Goal: Task Accomplishment & Management: Manage account settings

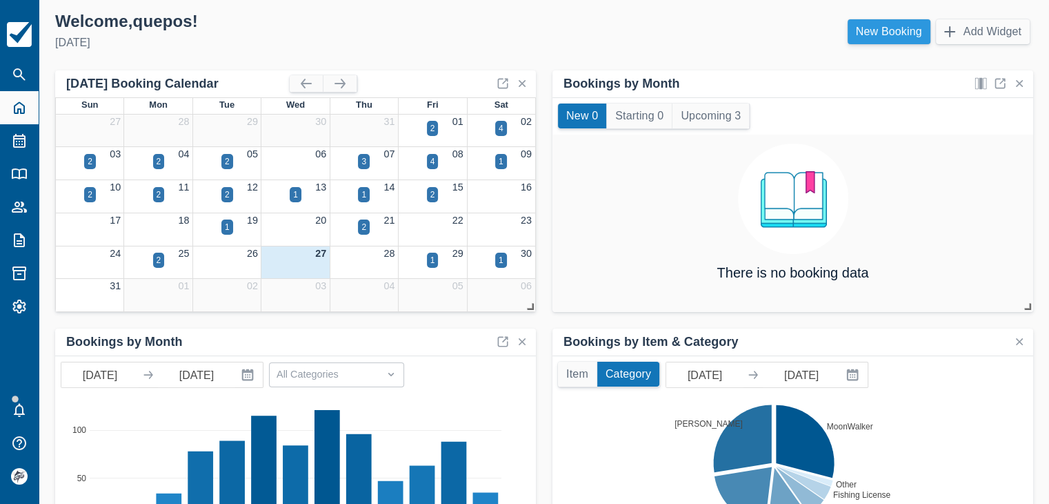
click at [878, 32] on link "New Booking" at bounding box center [889, 31] width 83 height 25
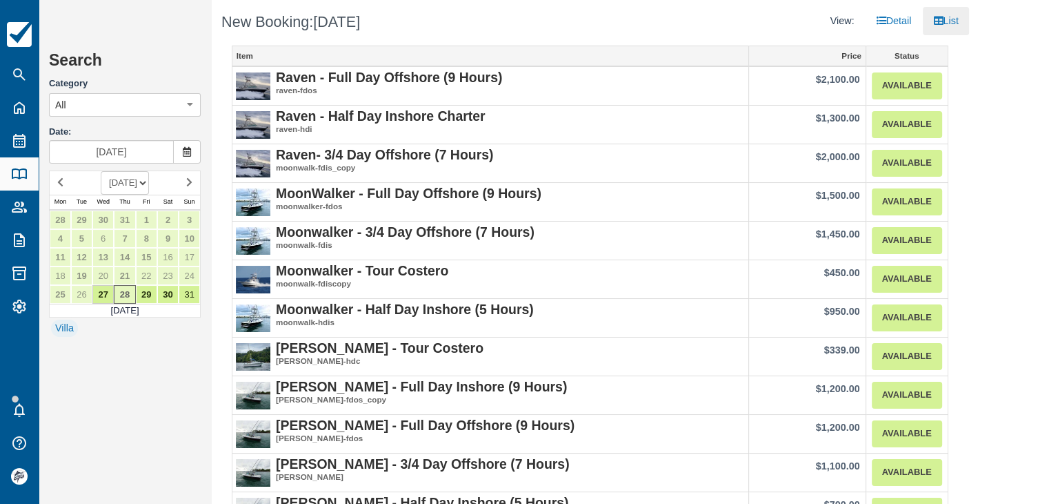
click at [149, 180] on select "AUGUST 2025 SEPTEMBER 2025 OCTOBER 2025 NOVEMBER 2025 DECEMBER 2025 JANUARY 202…" at bounding box center [125, 182] width 48 height 23
select select "20251101"
click at [101, 171] on select "AUGUST 2025 SEPTEMBER 2025 OCTOBER 2025 NOVEMBER 2025 DECEMBER 2025 JANUARY 202…" at bounding box center [125, 182] width 48 height 23
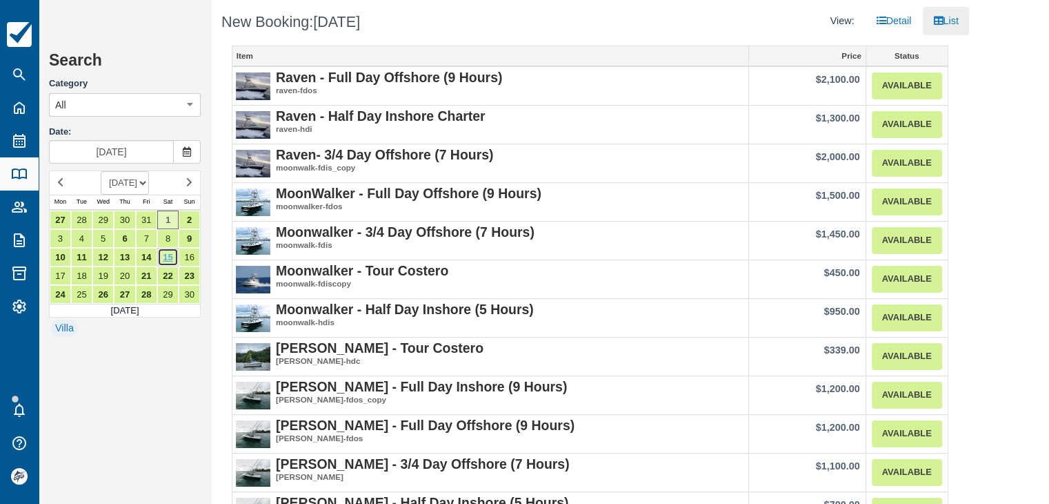
click at [166, 256] on link "15" at bounding box center [167, 257] width 21 height 19
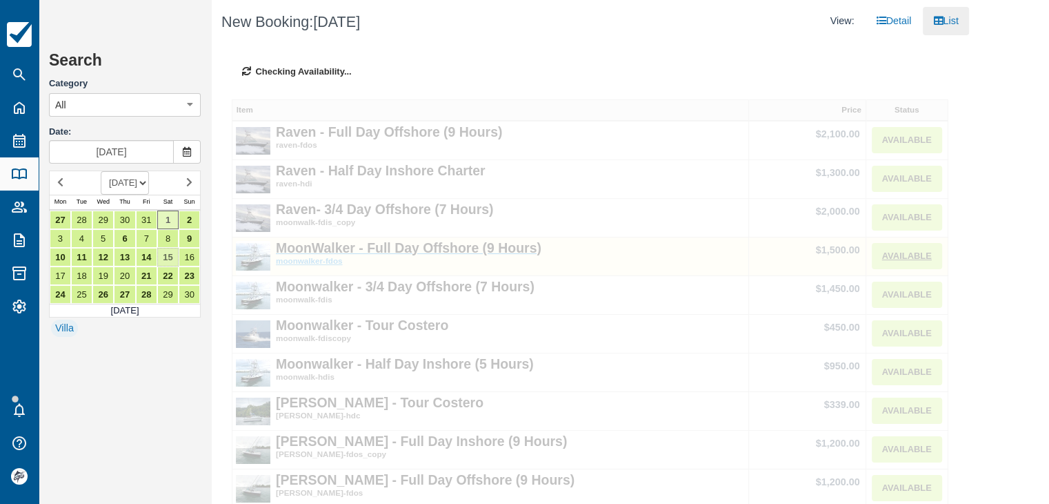
type input "Nov 15 2025"
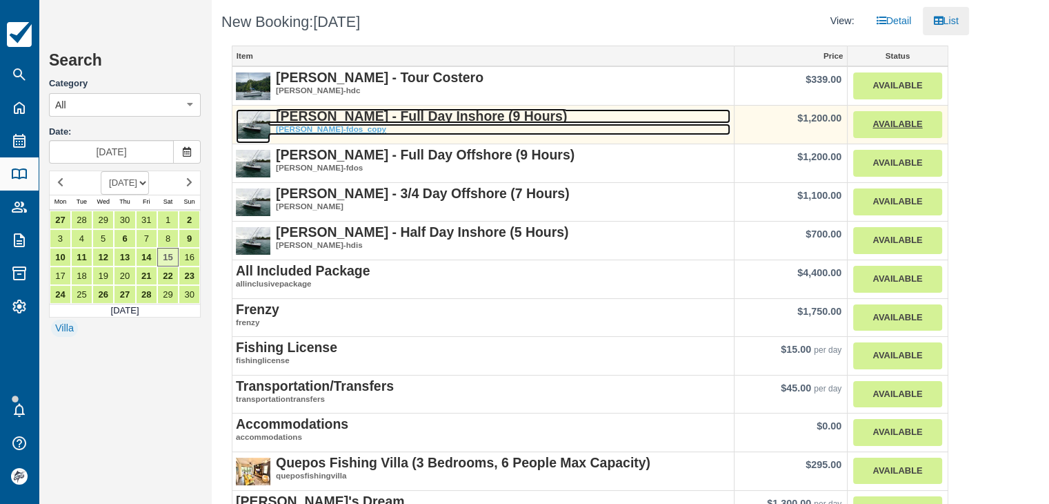
click at [390, 124] on em "[PERSON_NAME]-fdos_copy" at bounding box center [483, 130] width 495 height 12
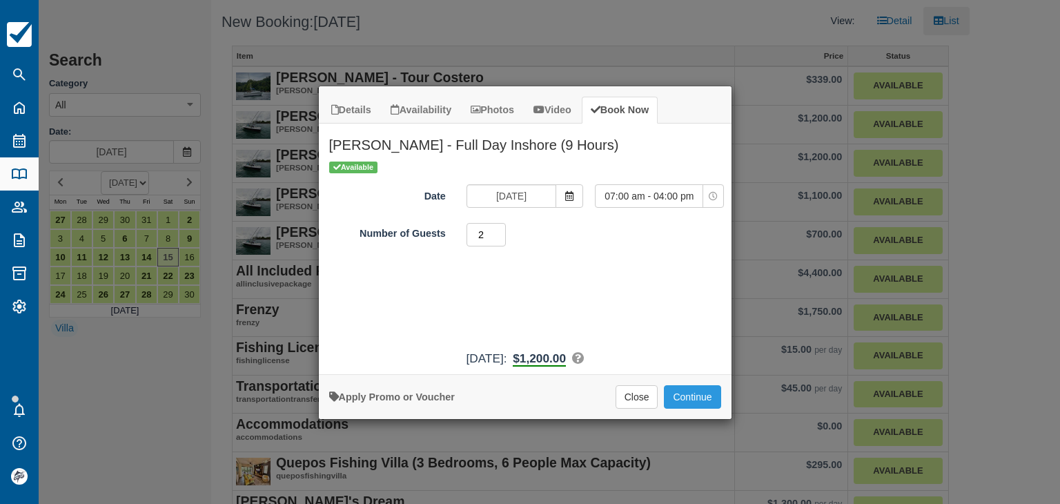
type input "2"
click at [500, 231] on input "2" at bounding box center [486, 234] width 40 height 23
click at [680, 396] on button "Continue" at bounding box center [692, 396] width 57 height 23
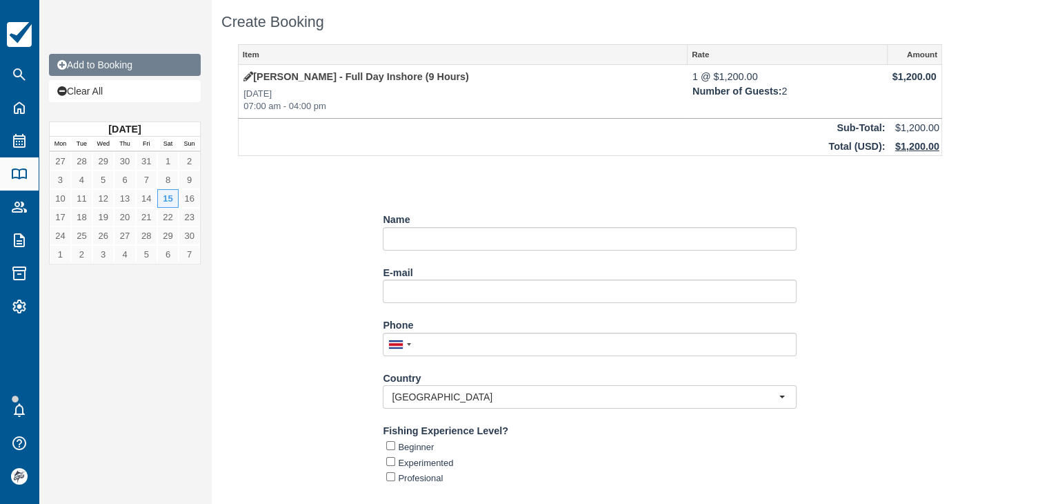
click at [112, 63] on link "Add to Booking" at bounding box center [125, 65] width 152 height 22
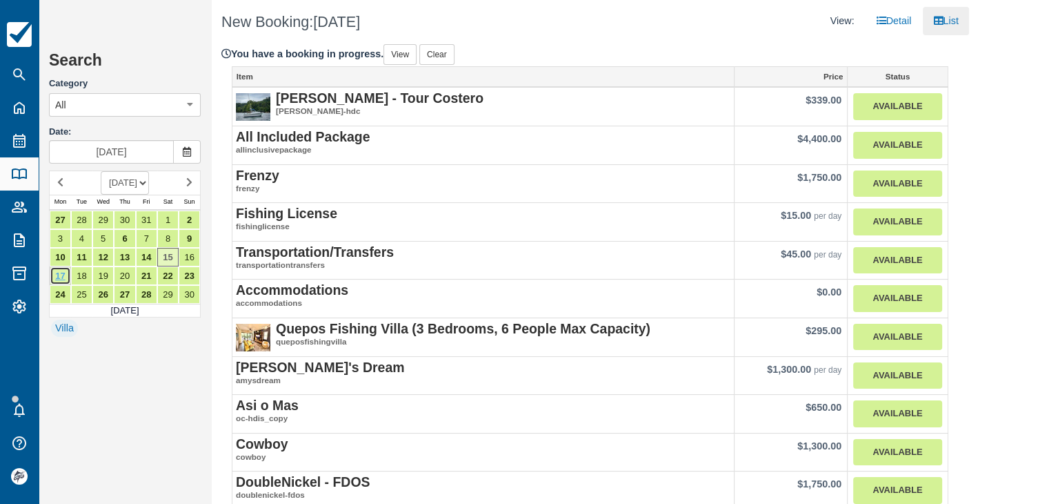
click at [55, 275] on link "17" at bounding box center [60, 275] width 21 height 19
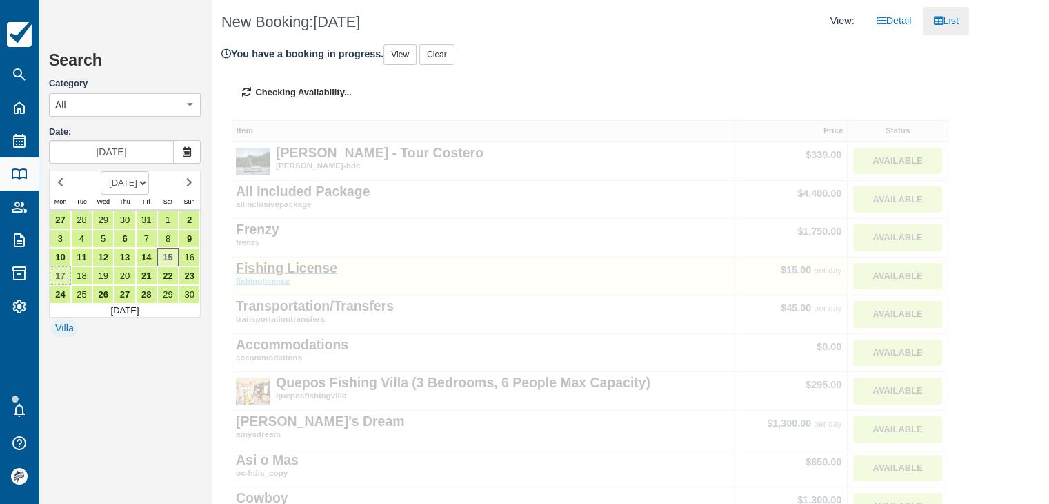
type input "Nov 17 2025"
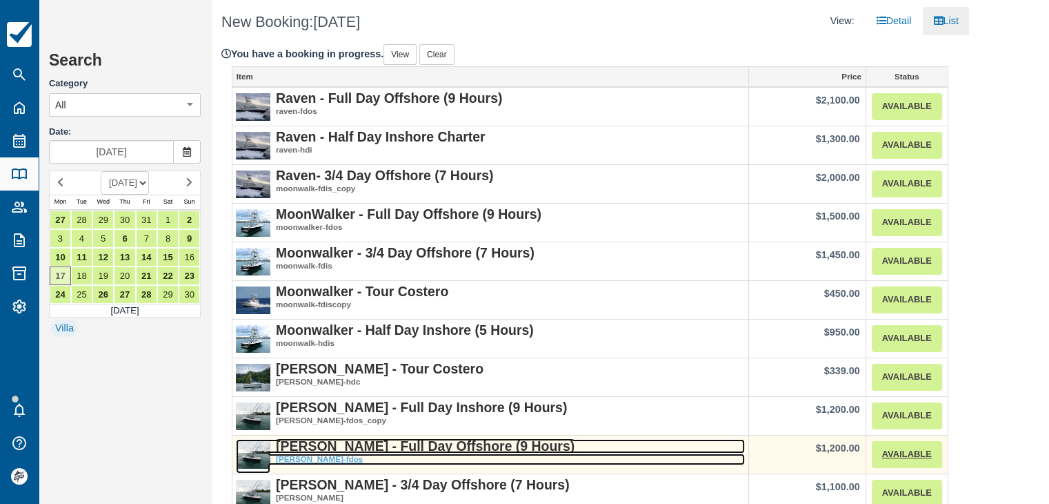
click at [395, 440] on strong "[PERSON_NAME] - Full Day Offshore (9 Hours)" at bounding box center [425, 445] width 299 height 15
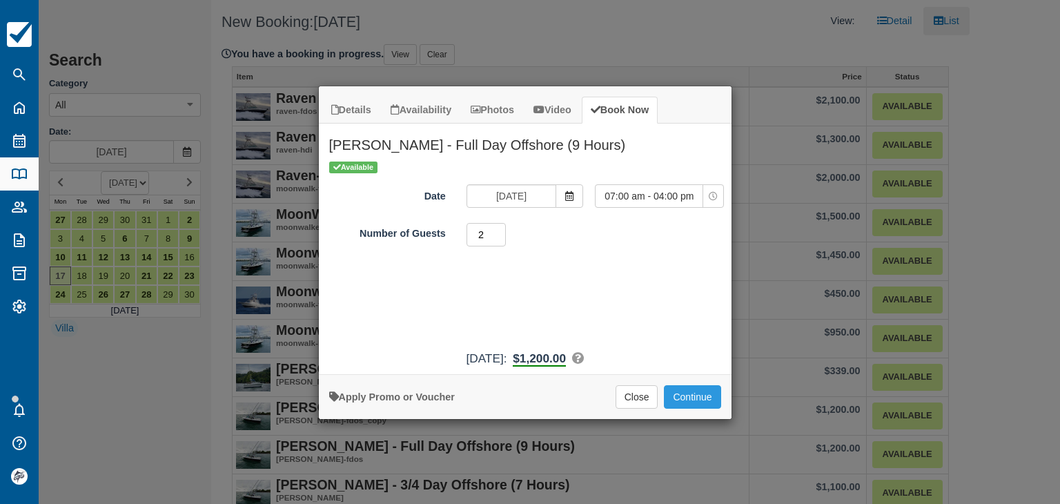
type input "2"
click at [499, 231] on input "2" at bounding box center [486, 234] width 40 height 23
click at [682, 395] on button "Continue" at bounding box center [692, 396] width 57 height 23
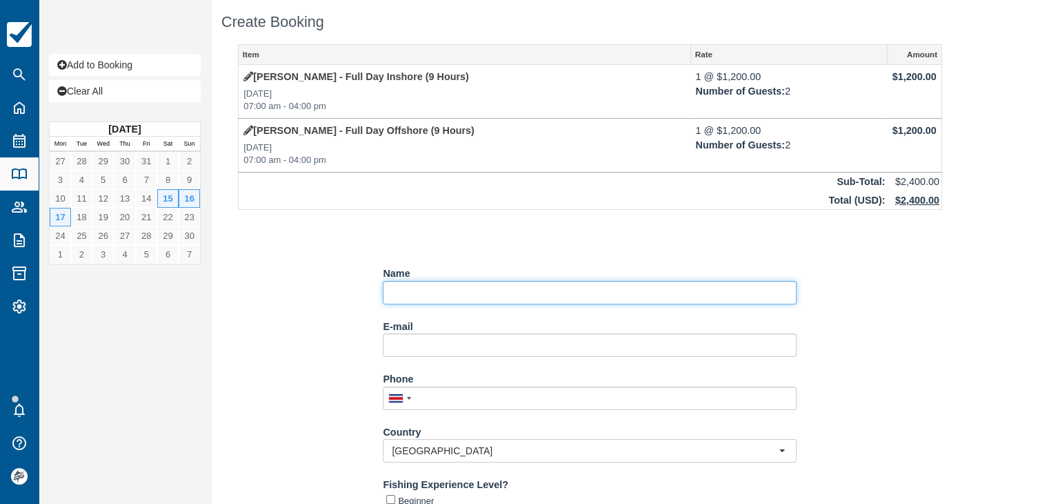
click at [428, 288] on input "Name" at bounding box center [590, 292] width 414 height 23
paste input "Michael Fitzpatrick"
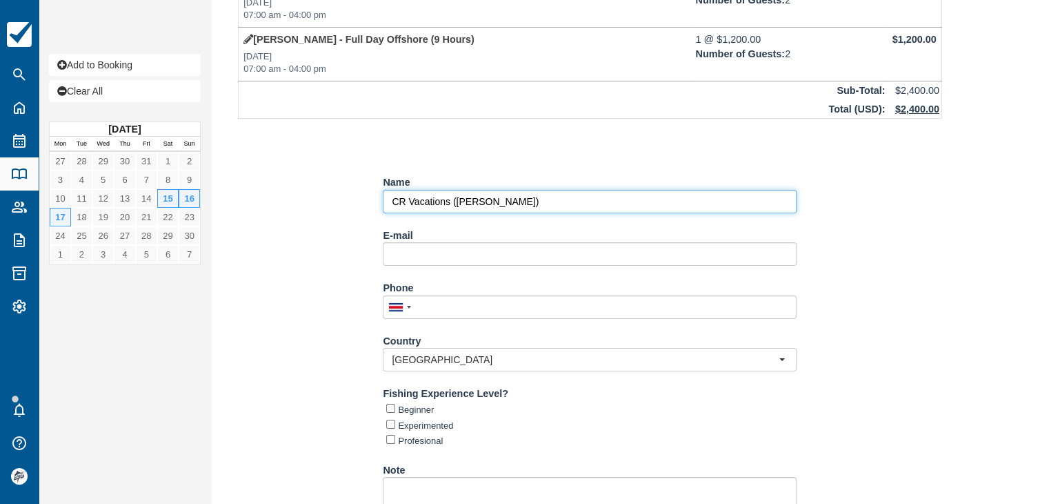
scroll to position [199, 0]
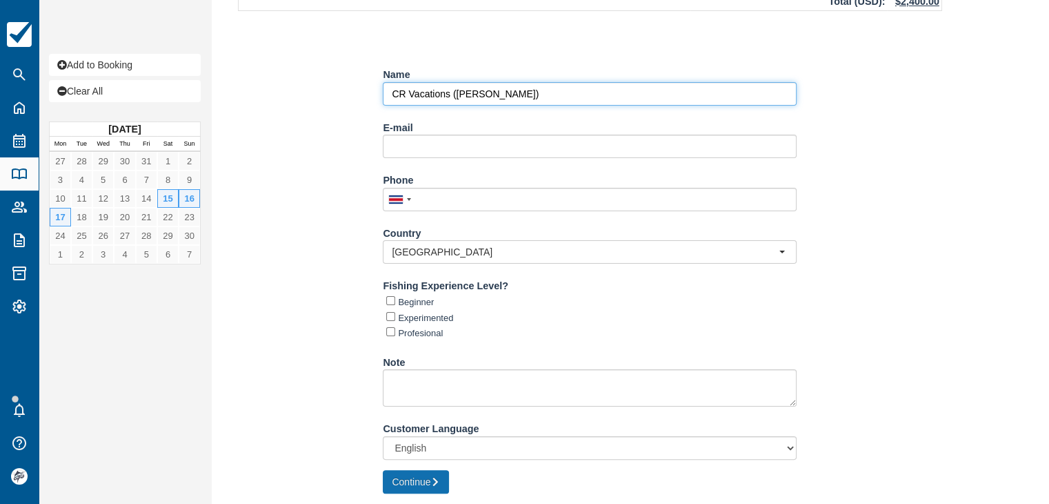
type input "CR Vacations ([PERSON_NAME])"
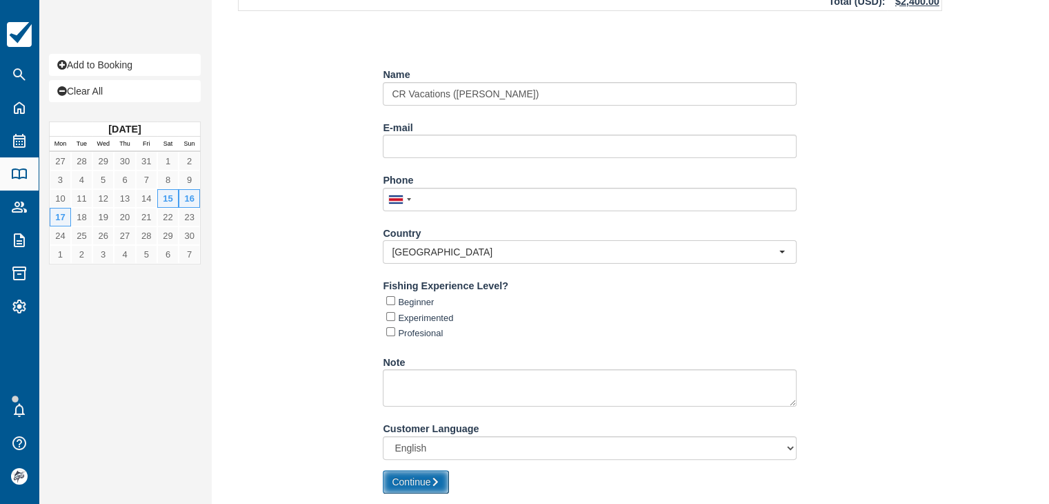
click at [431, 478] on button "Continue" at bounding box center [416, 481] width 66 height 23
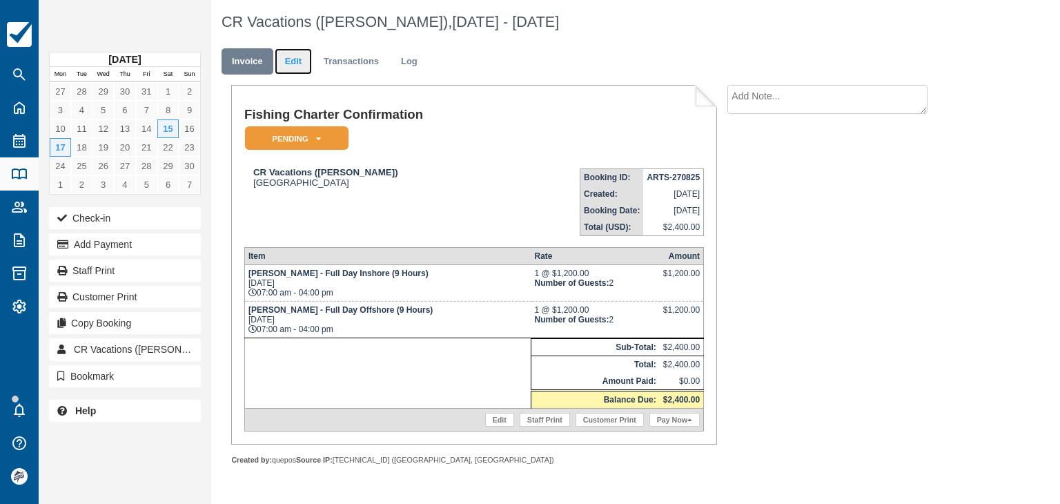
click at [290, 66] on link "Edit" at bounding box center [293, 61] width 37 height 27
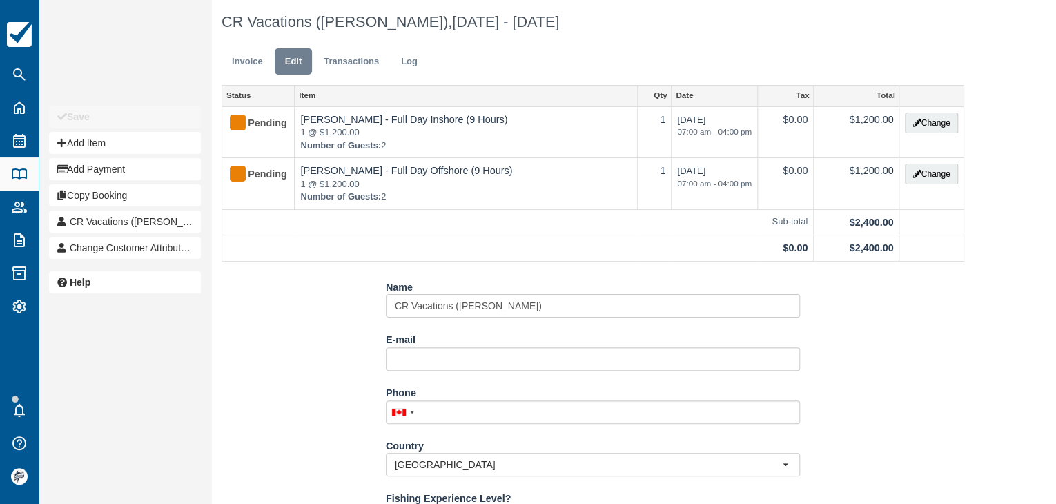
click at [969, 117] on div "CR Vacations ([PERSON_NAME]), [DATE] - [DATE] Invoice Edit Transactions Log Sta…" at bounding box center [592, 324] width 763 height 649
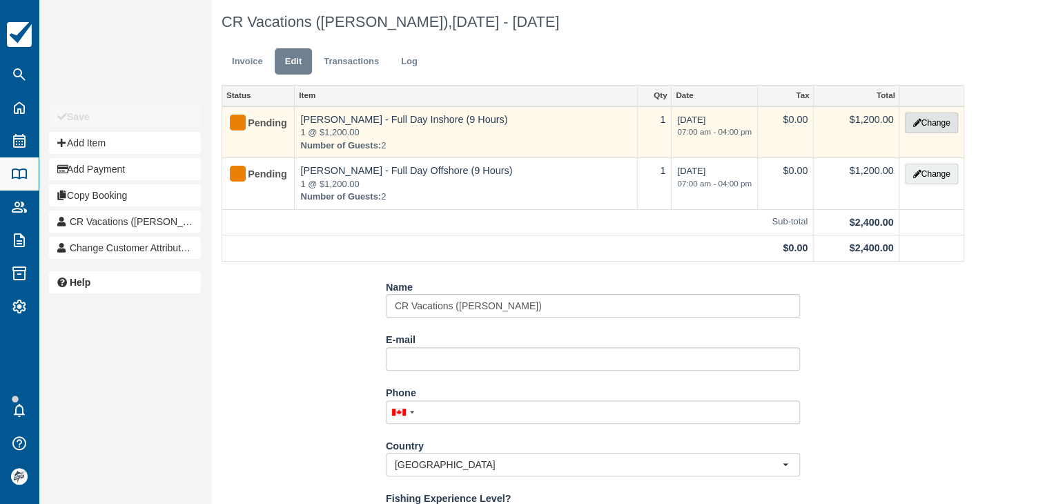
click at [923, 119] on button "Change" at bounding box center [931, 122] width 52 height 21
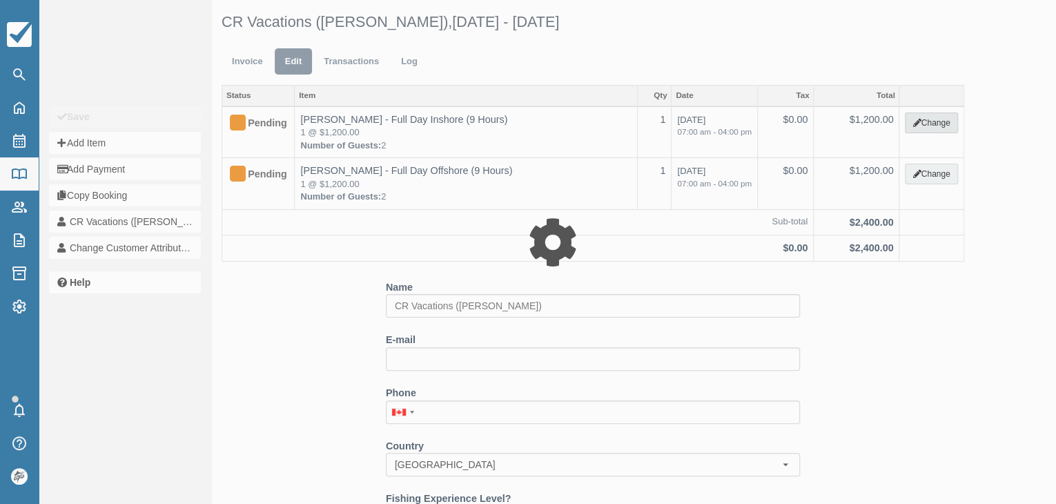
select select "15"
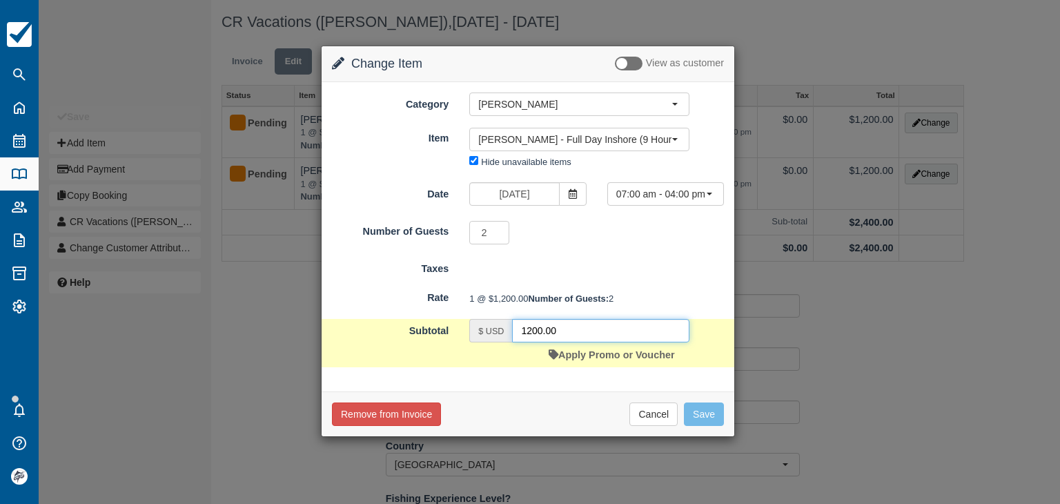
click at [563, 342] on input "1200.00" at bounding box center [600, 330] width 177 height 23
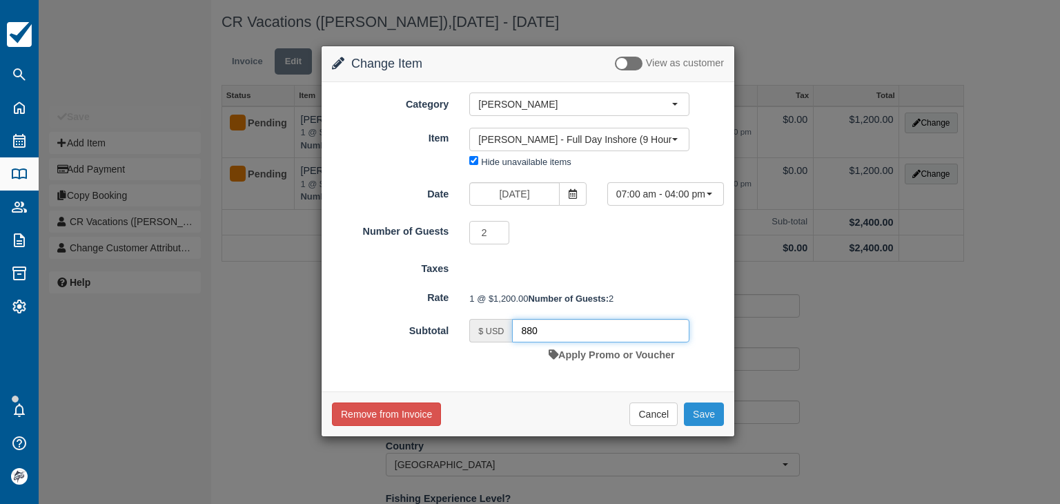
type input "880"
click at [695, 426] on button "Save" at bounding box center [704, 413] width 40 height 23
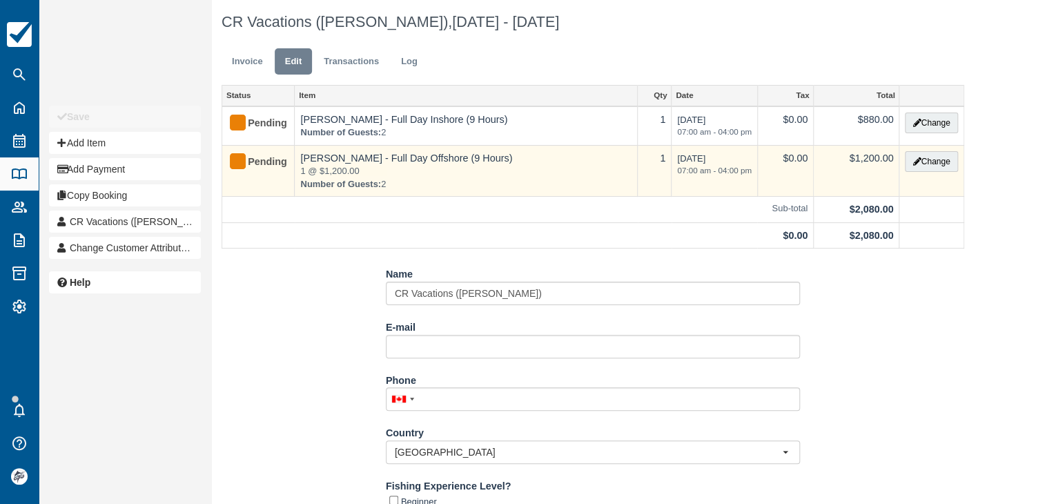
drag, startPoint x: 929, startPoint y: 172, endPoint x: 930, endPoint y: 162, distance: 9.7
click at [929, 171] on td "Change" at bounding box center [931, 171] width 64 height 52
click at [931, 161] on button "Change" at bounding box center [931, 161] width 52 height 21
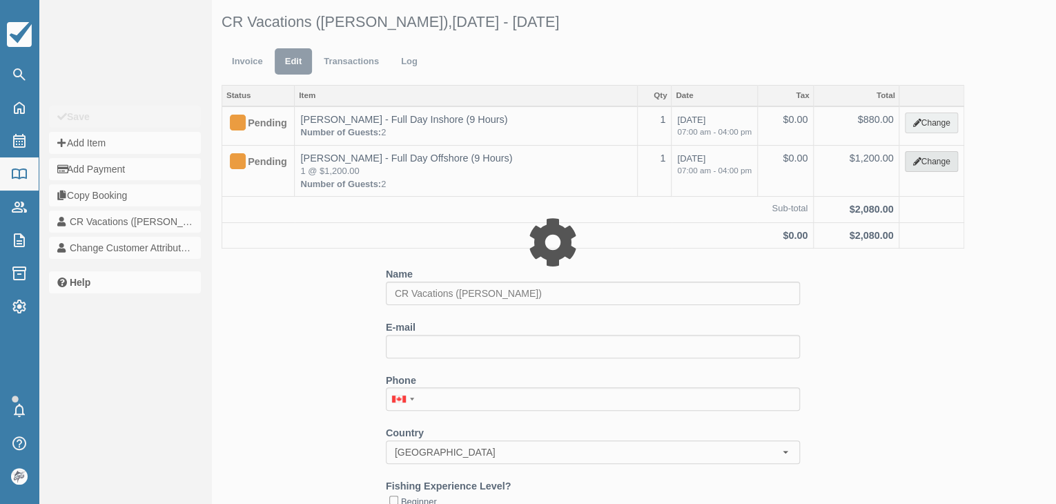
select select "15"
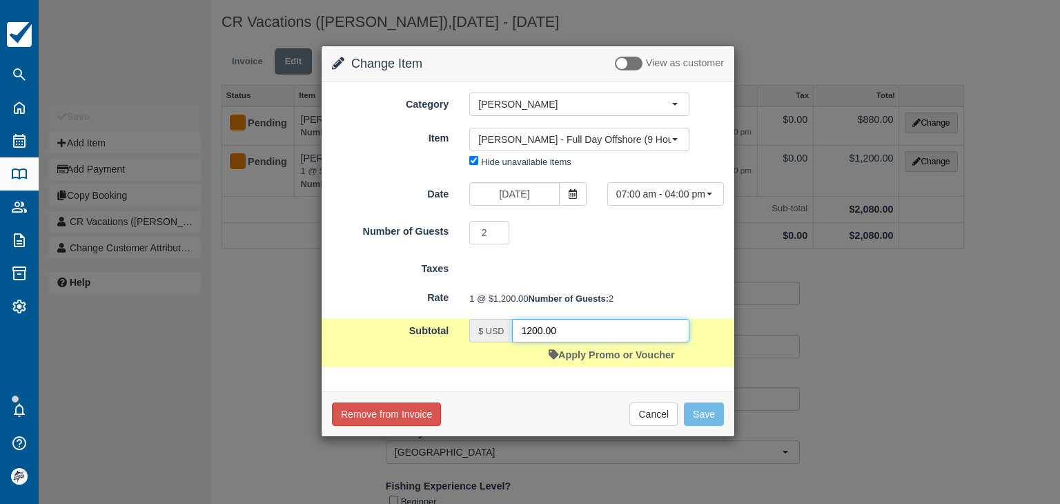
click at [610, 342] on input "1200.00" at bounding box center [600, 330] width 177 height 23
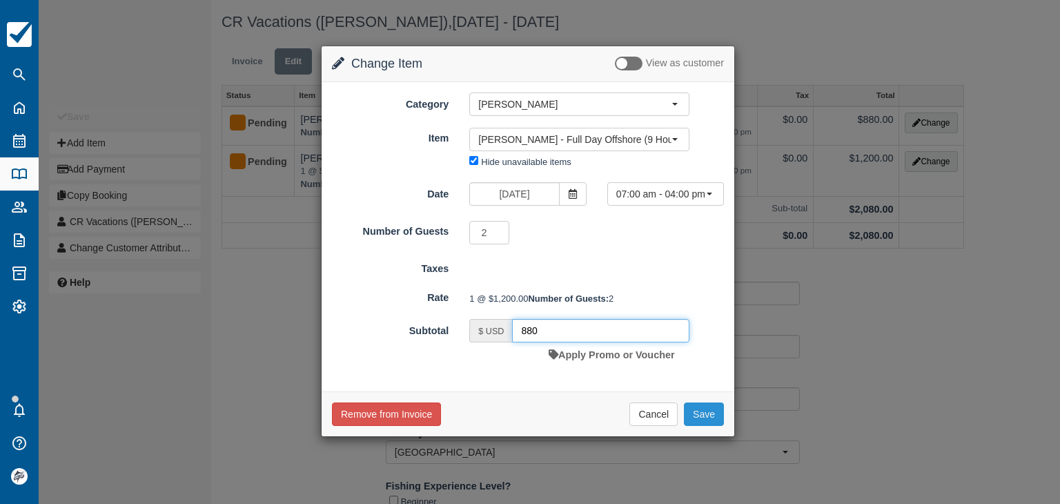
type input "880"
click at [701, 426] on button "Save" at bounding box center [704, 413] width 40 height 23
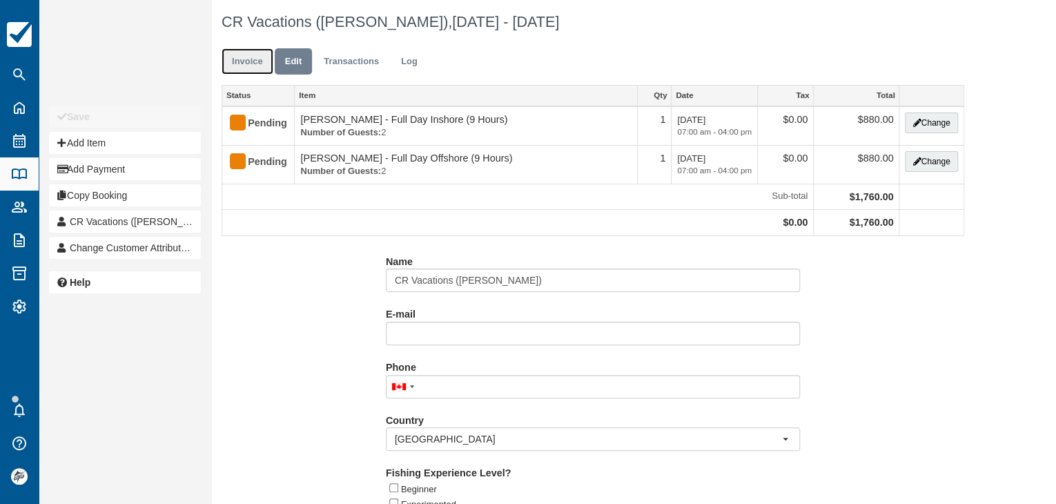
click at [241, 62] on link "Invoice" at bounding box center [247, 61] width 52 height 27
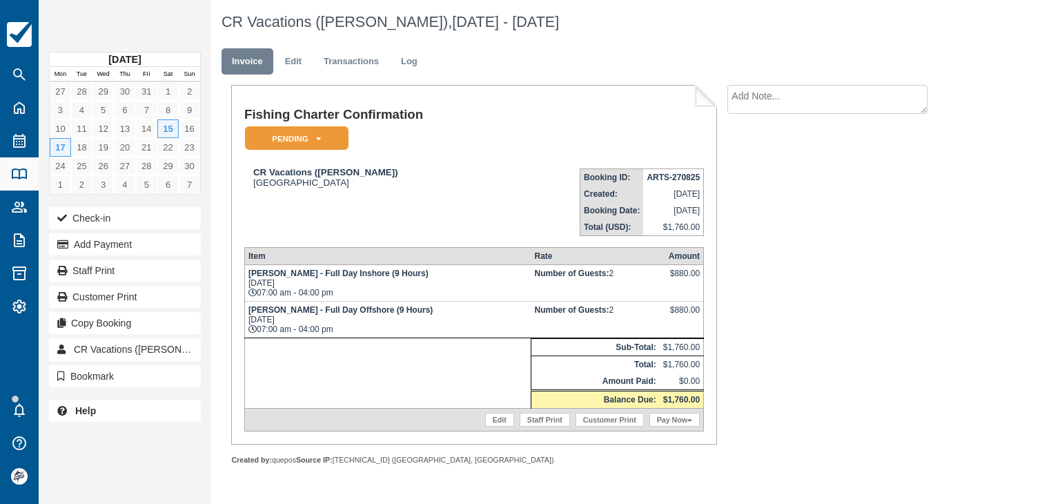
click at [658, 177] on strong "ARTS-270825" at bounding box center [672, 177] width 53 height 10
copy tbody "ARTS-270825"
